Goal: Navigation & Orientation: Find specific page/section

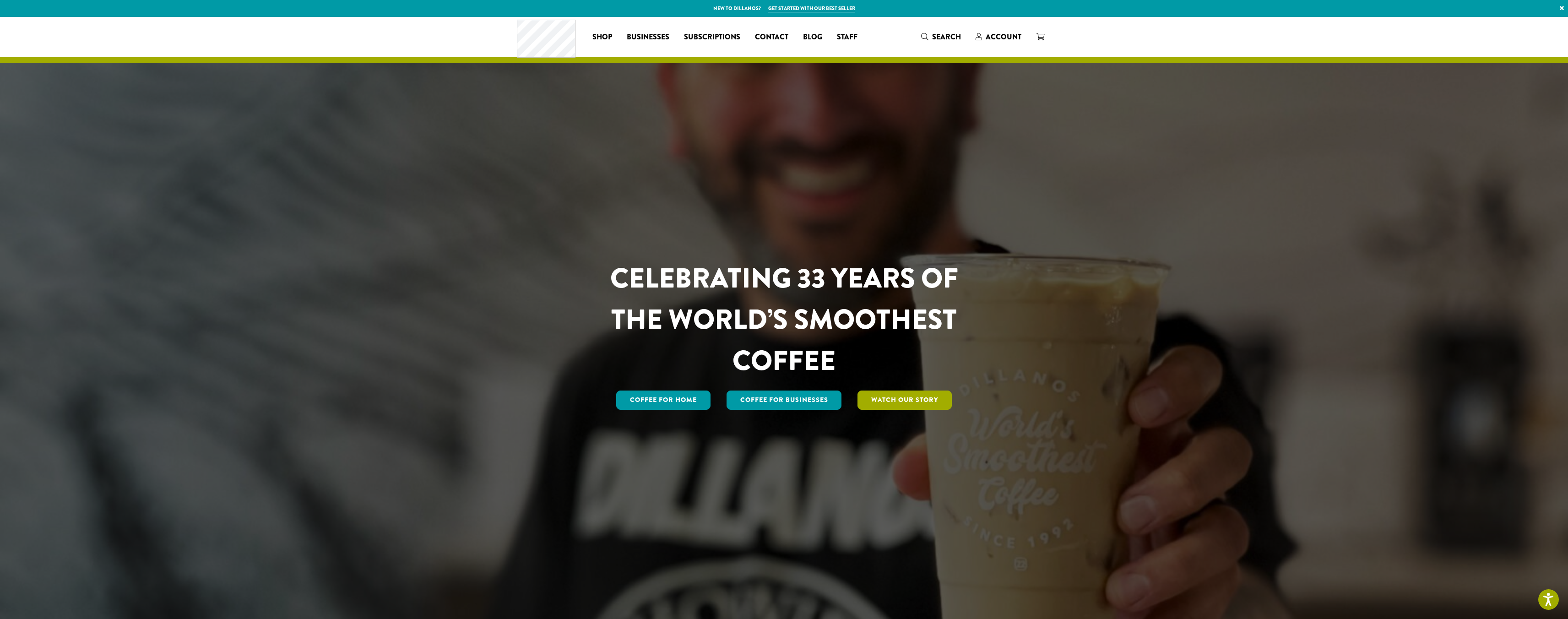
click at [602, 357] on link "Watch Our Story" at bounding box center [905, 400] width 94 height 19
